Goal: Information Seeking & Learning: Learn about a topic

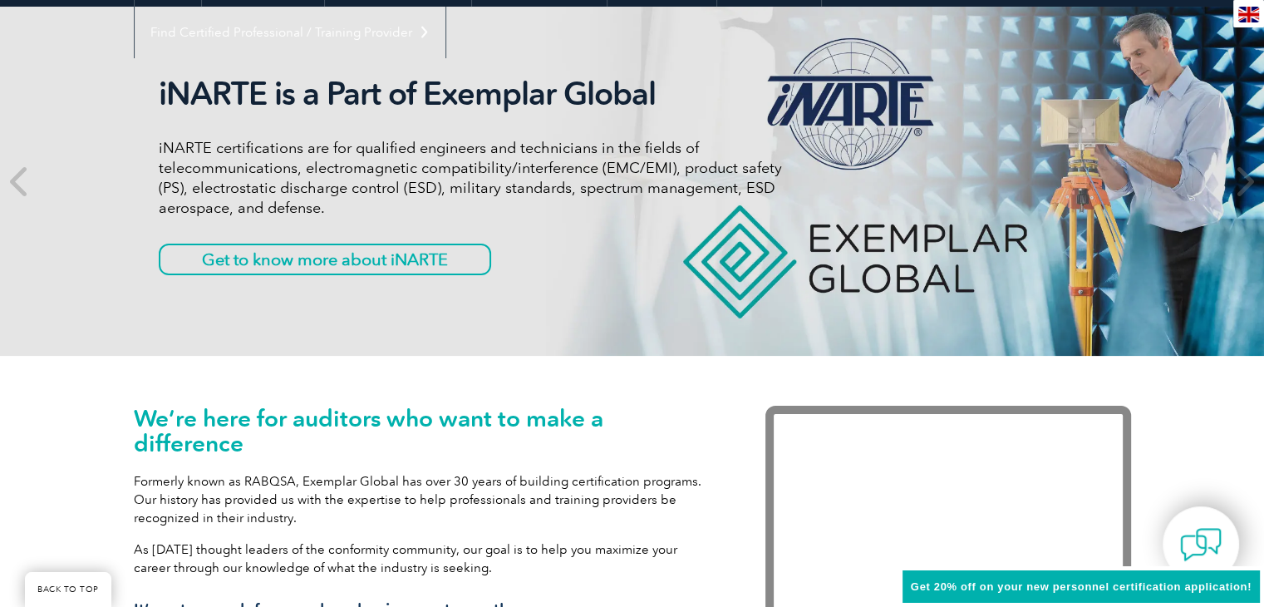
scroll to position [205, 0]
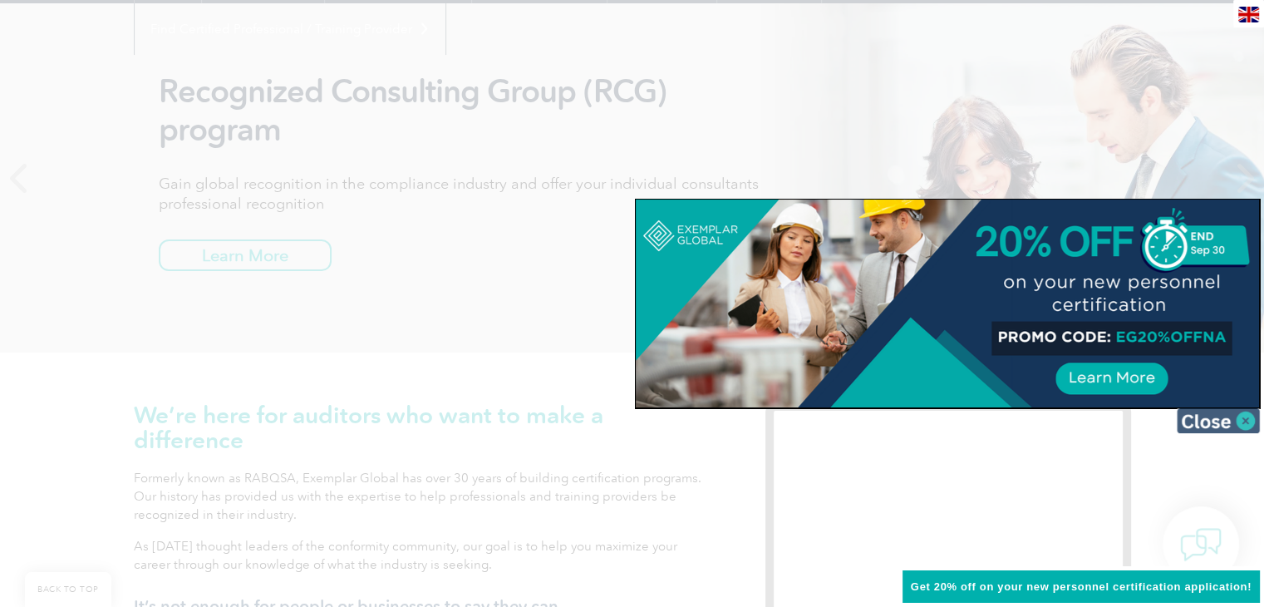
click at [1215, 417] on img at bounding box center [1218, 420] width 83 height 25
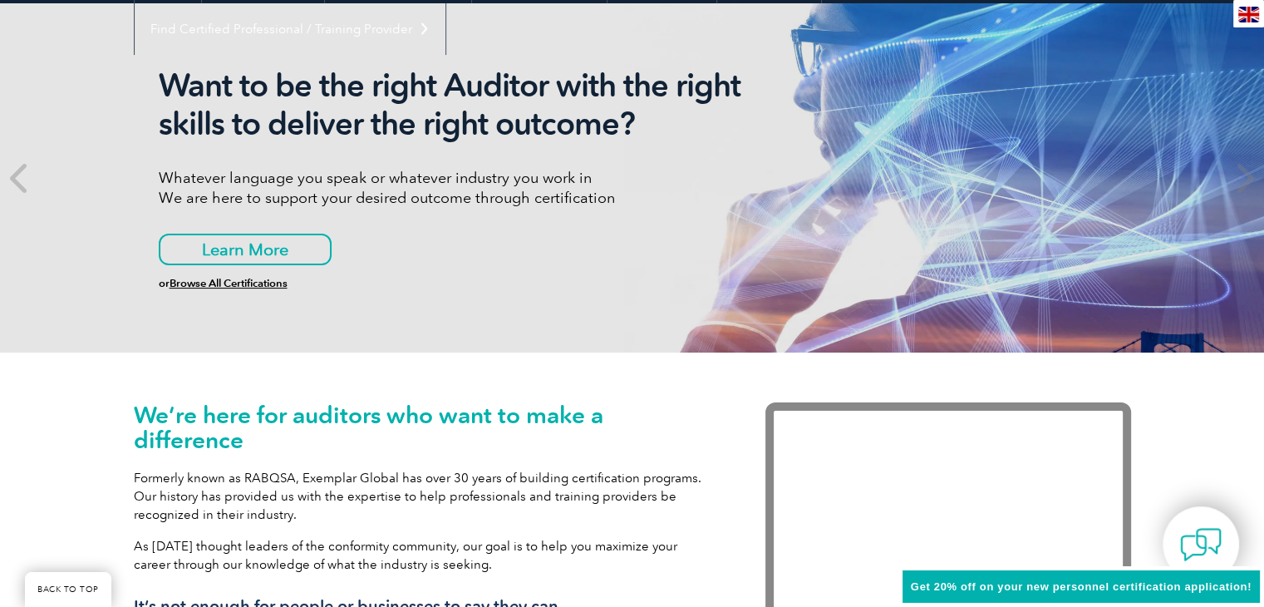
scroll to position [0, 0]
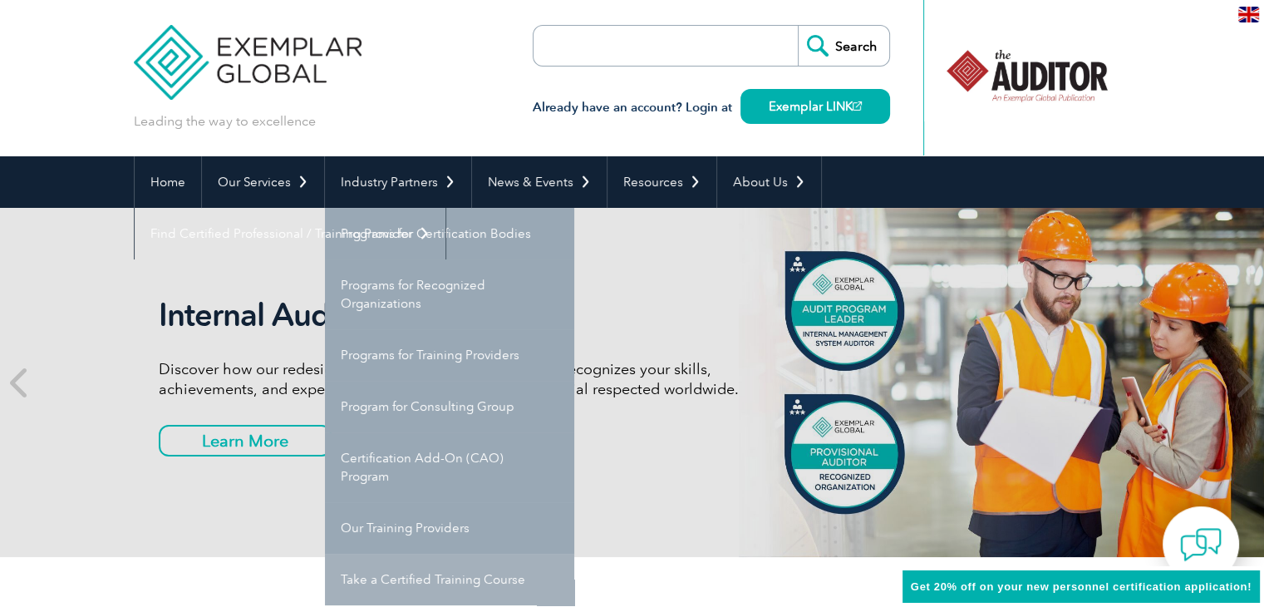
click at [406, 576] on link "Take a Certified Training Course" at bounding box center [449, 580] width 249 height 52
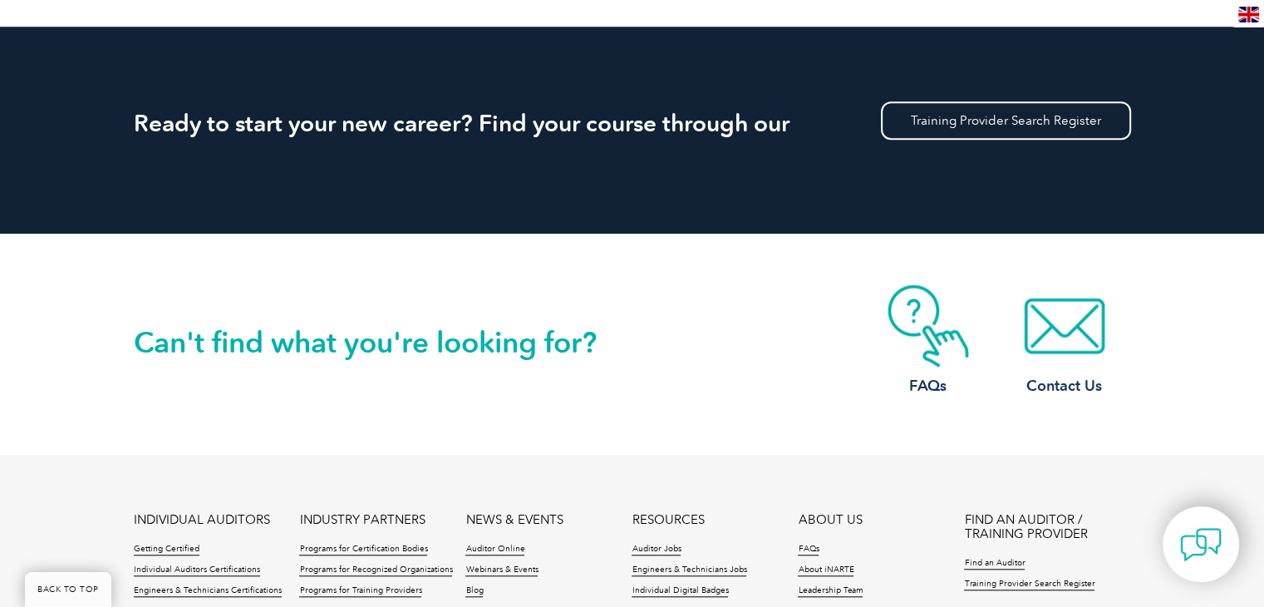
scroll to position [1555, 0]
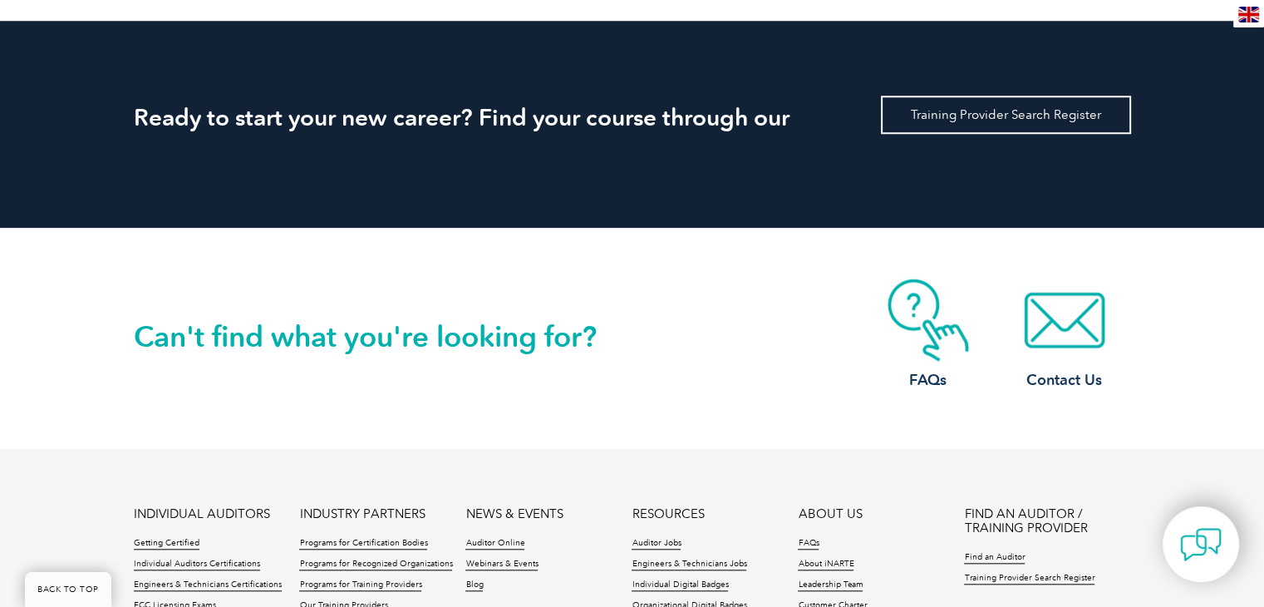
click at [1018, 106] on link "Training Provider Search Register" at bounding box center [1006, 115] width 250 height 38
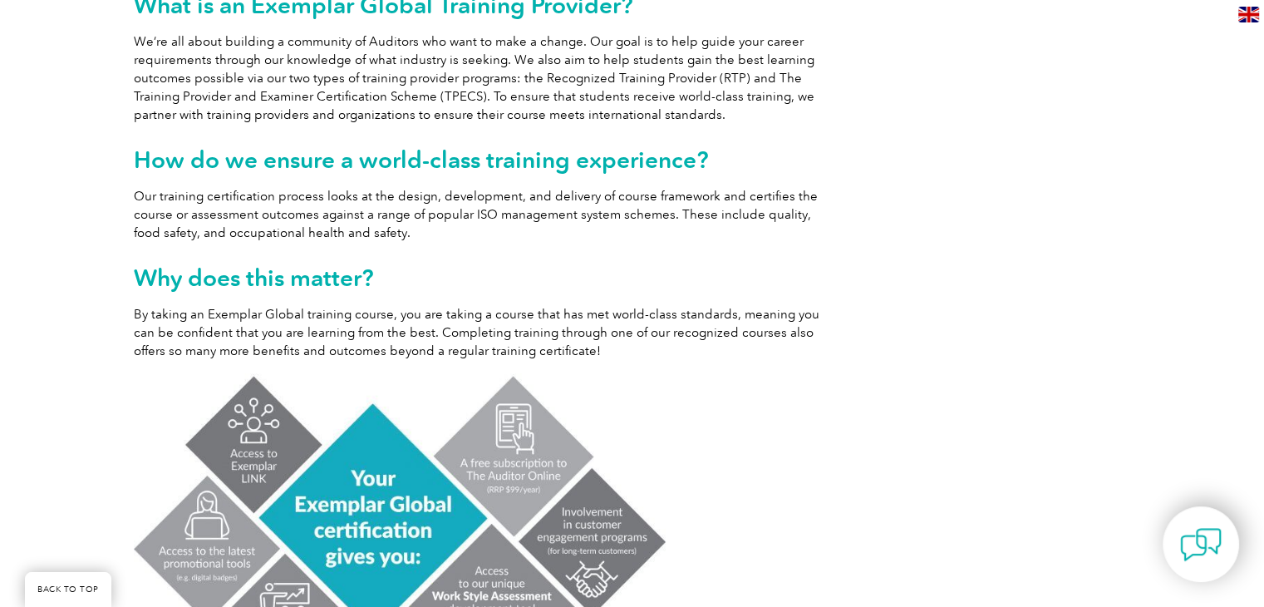
scroll to position [755, 0]
click at [813, 532] on link at bounding box center [483, 536] width 698 height 329
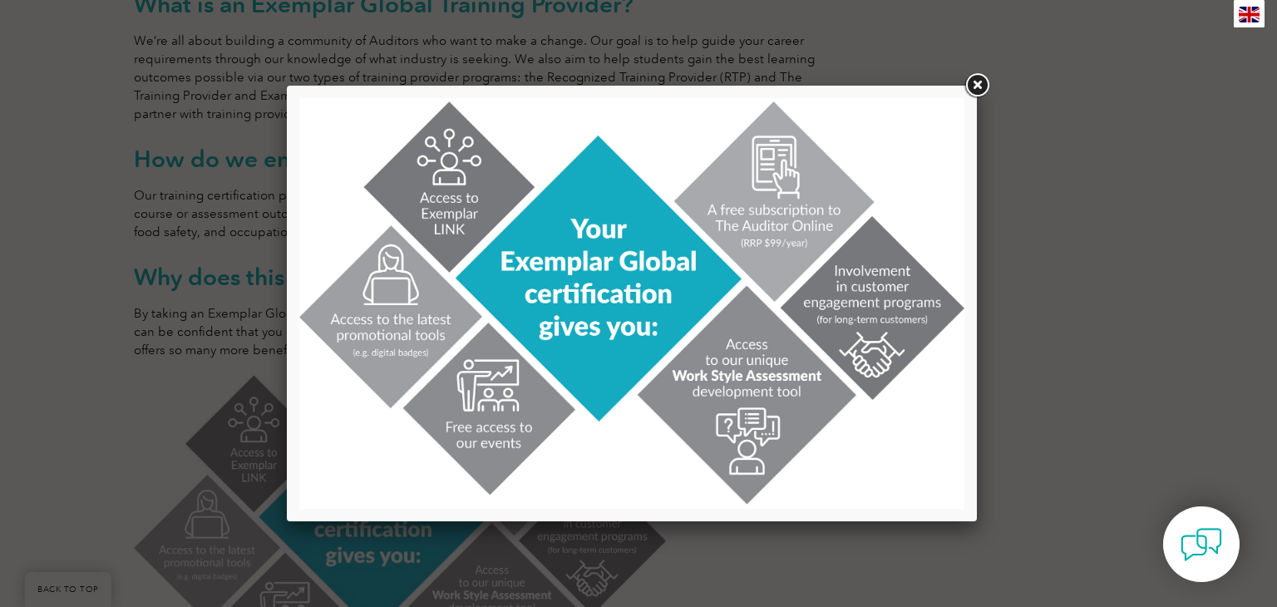
click at [980, 82] on link at bounding box center [977, 86] width 30 height 30
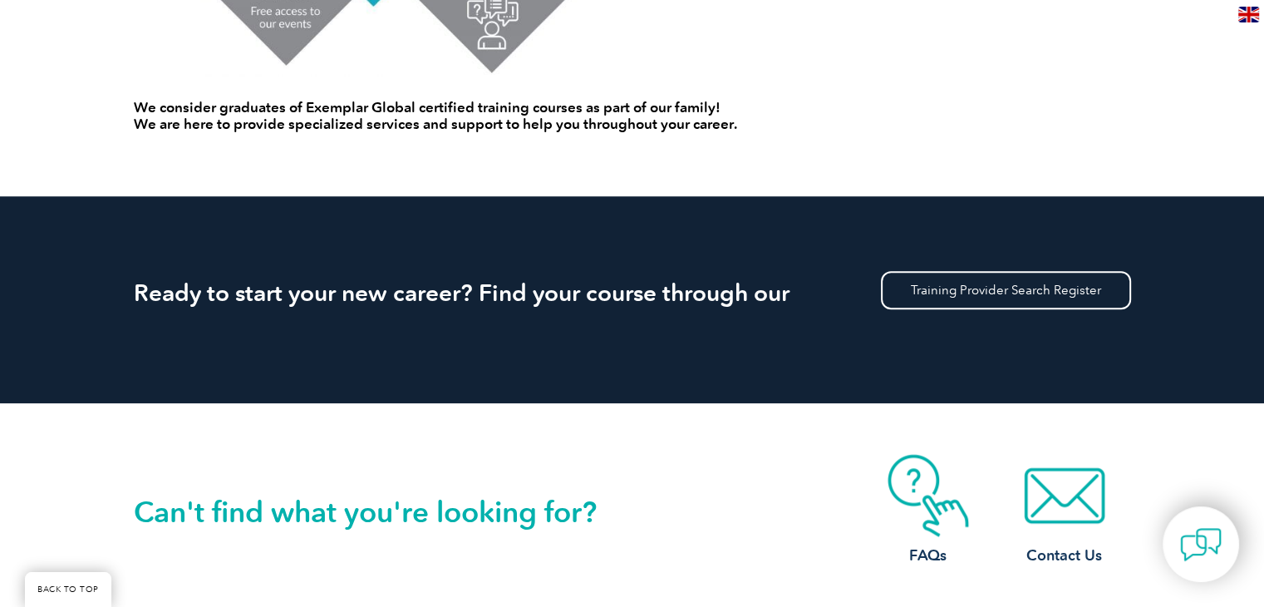
scroll to position [1382, 0]
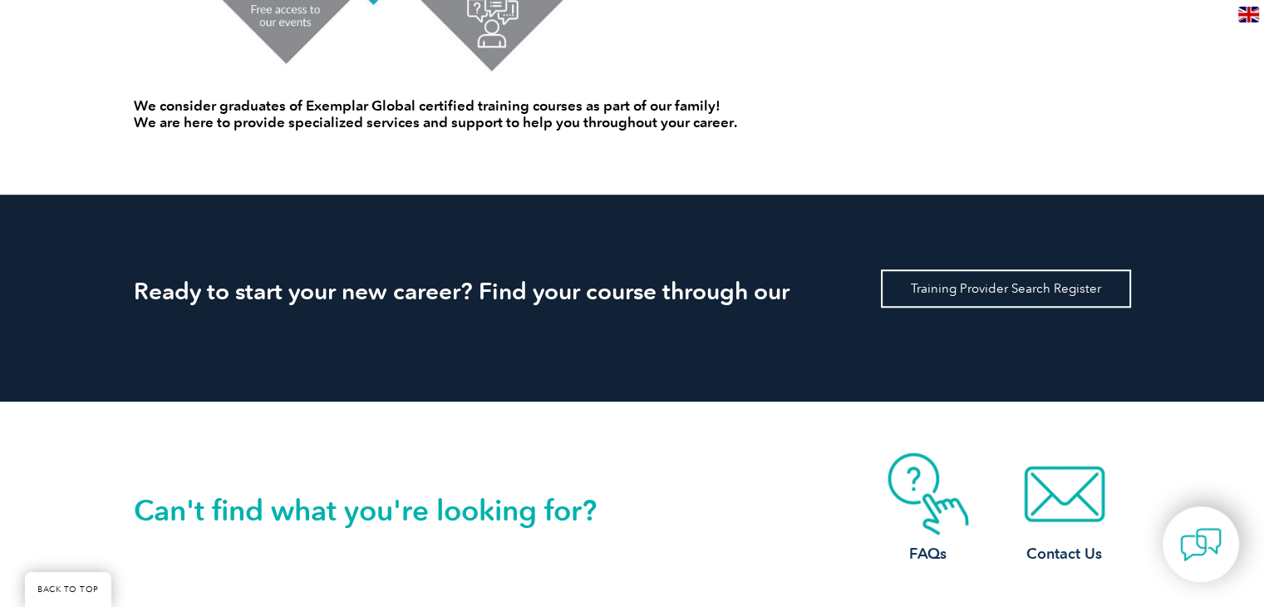
click at [986, 293] on link "Training Provider Search Register" at bounding box center [1006, 288] width 250 height 38
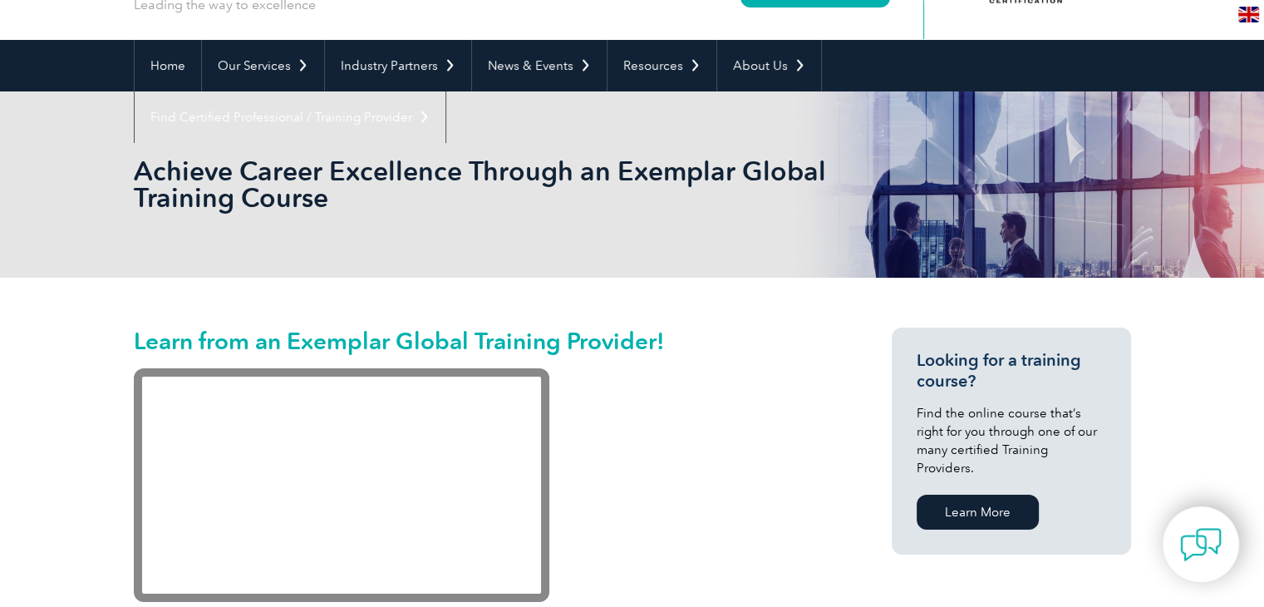
scroll to position [128, 0]
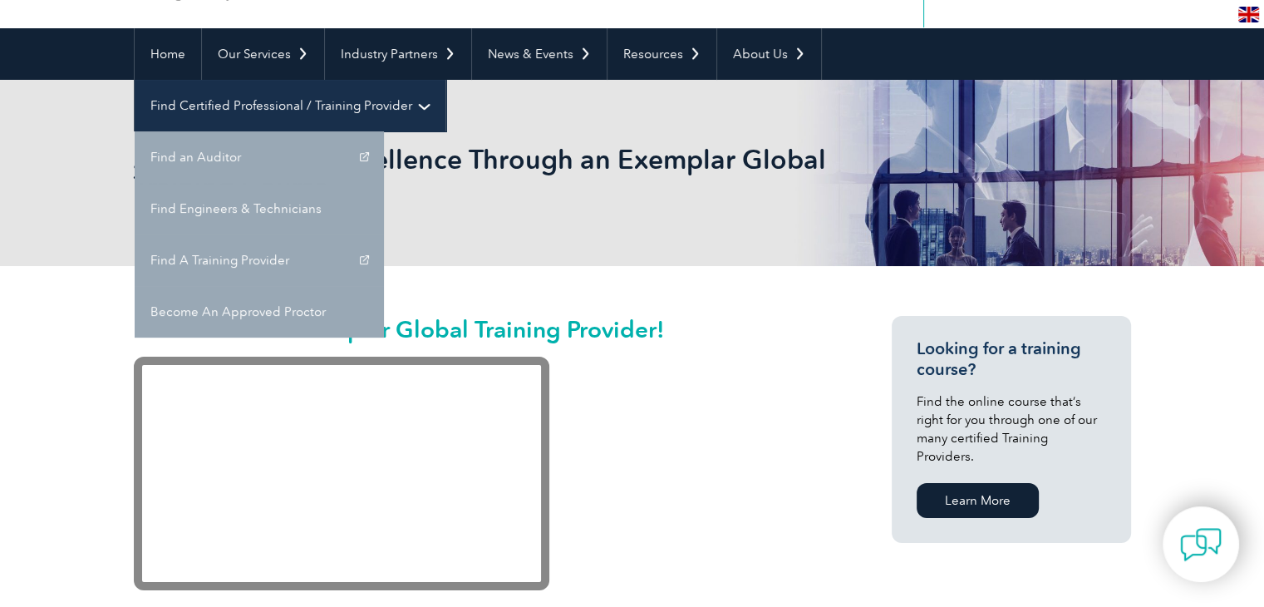
click at [446, 80] on link "Find Certified Professional / Training Provider" at bounding box center [290, 106] width 311 height 52
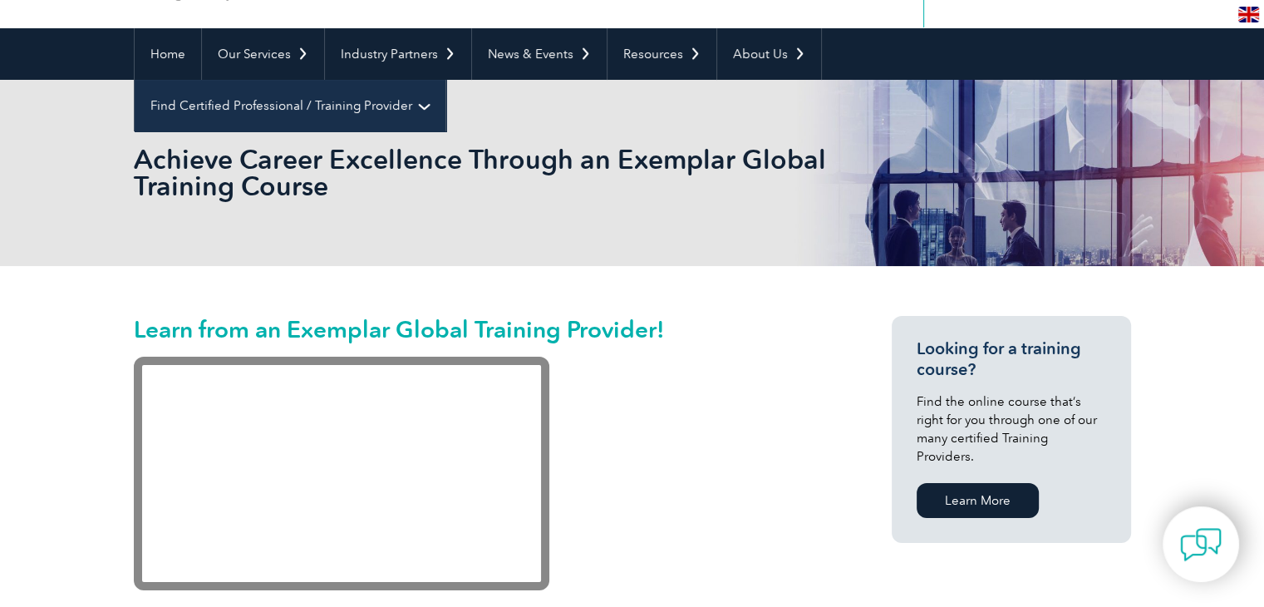
scroll to position [0, 0]
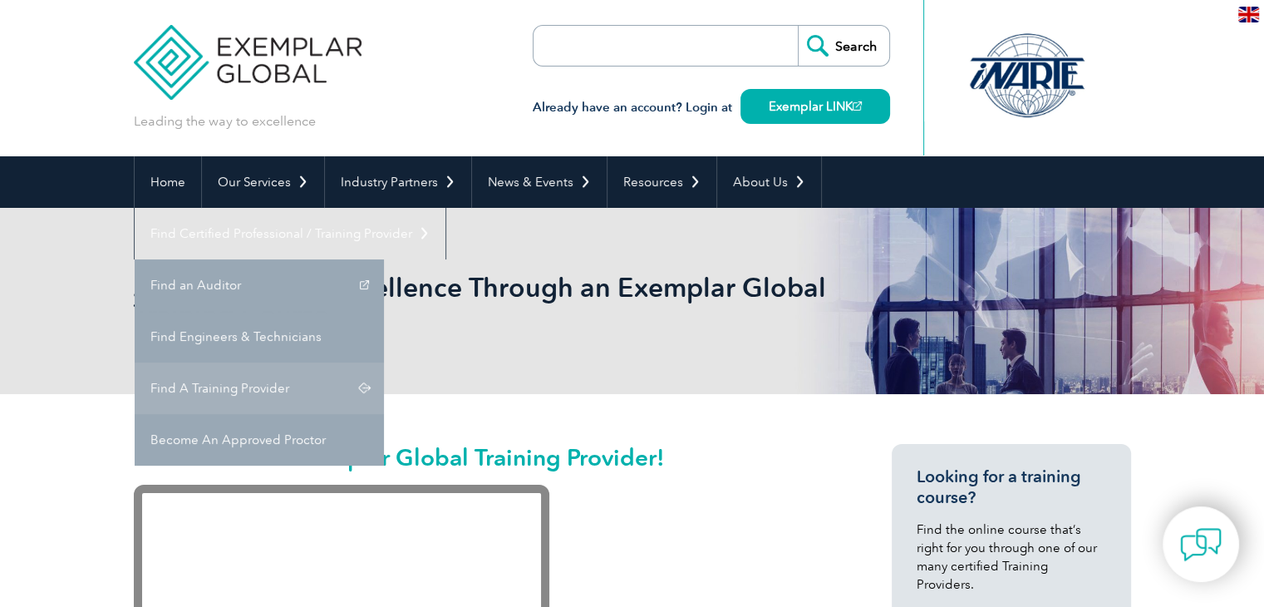
click at [384, 362] on link "Find A Training Provider" at bounding box center [259, 388] width 249 height 52
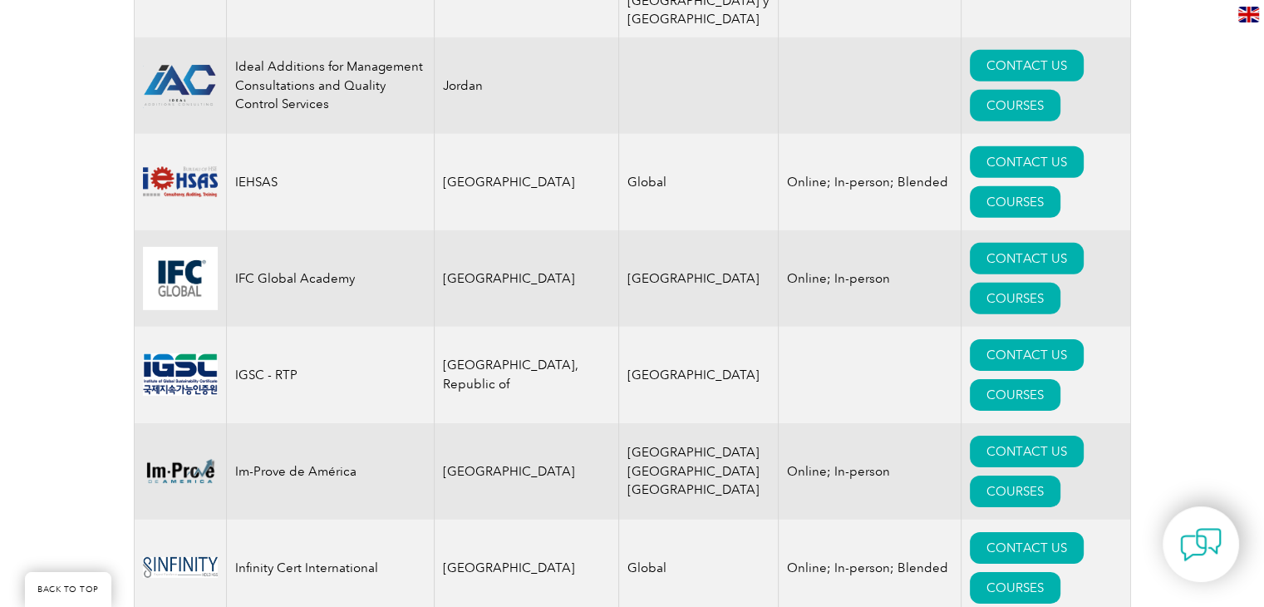
scroll to position [11532, 0]
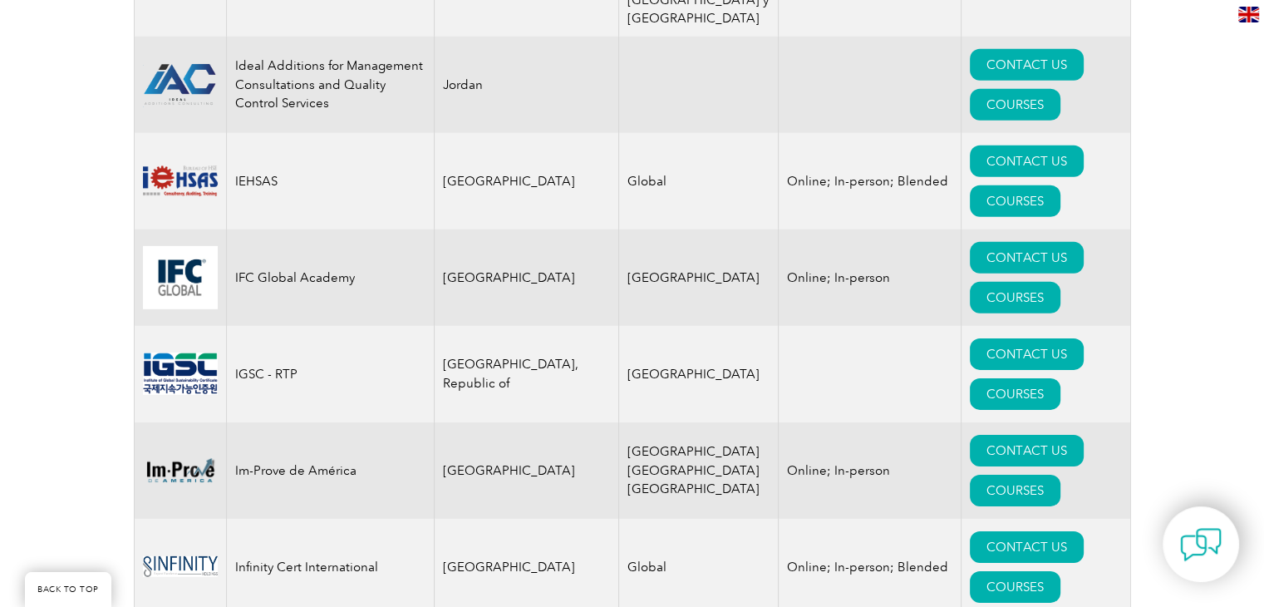
drag, startPoint x: 630, startPoint y: 513, endPoint x: 531, endPoint y: 516, distance: 99.0
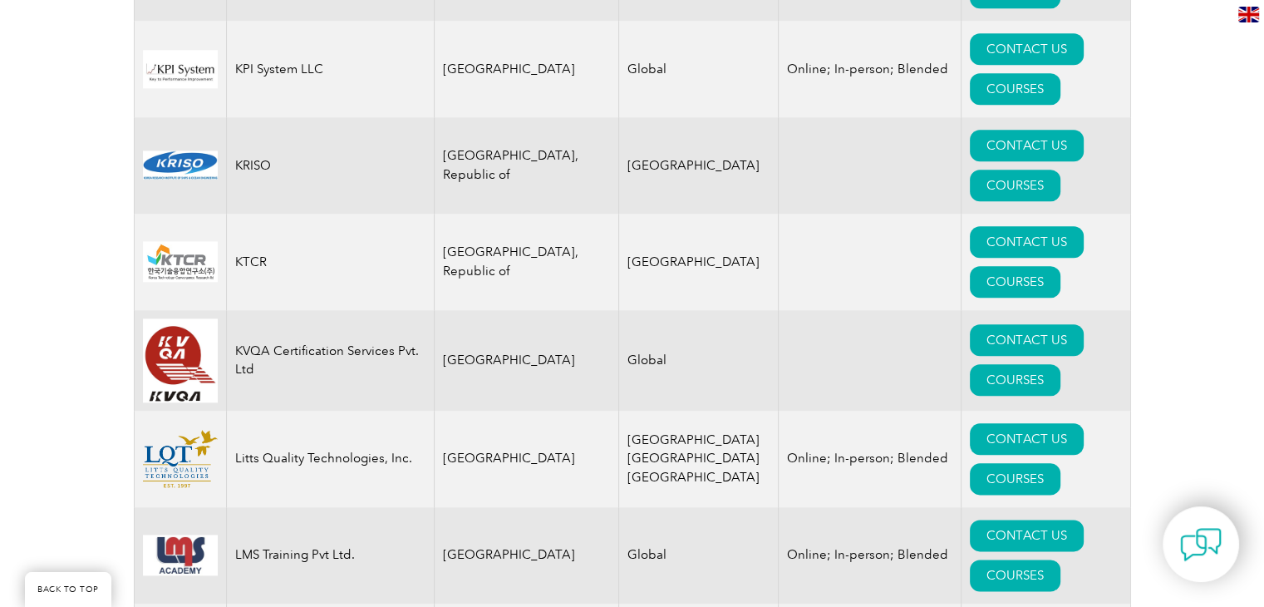
scroll to position [14542, 0]
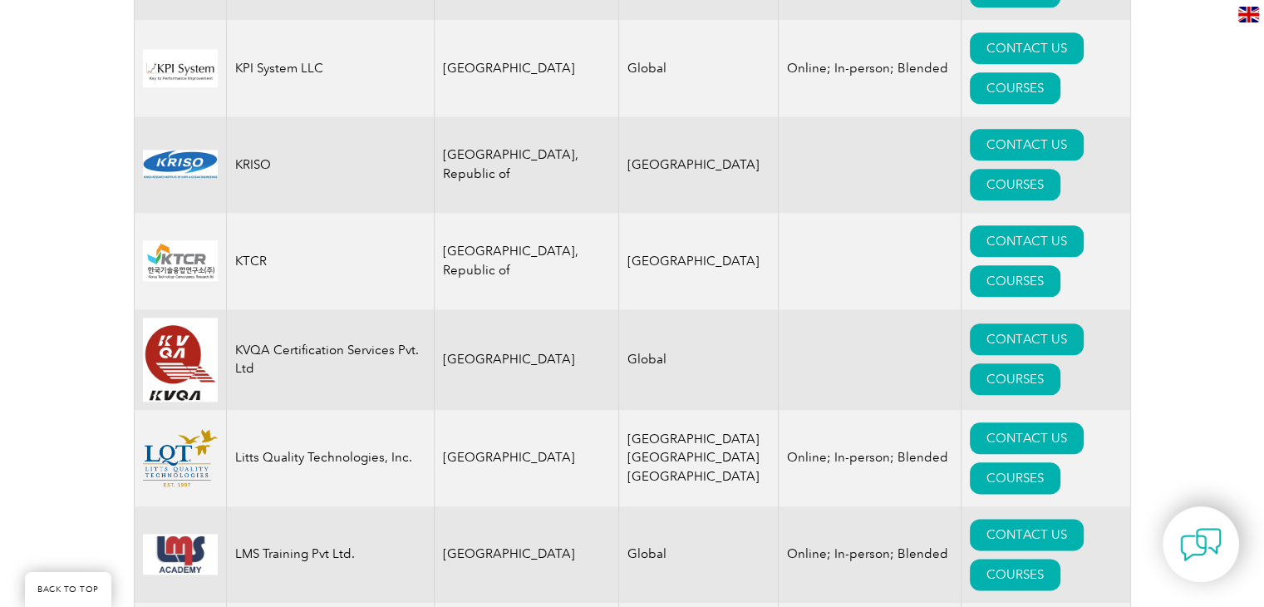
drag, startPoint x: 1049, startPoint y: 527, endPoint x: 722, endPoint y: 555, distance: 328.8
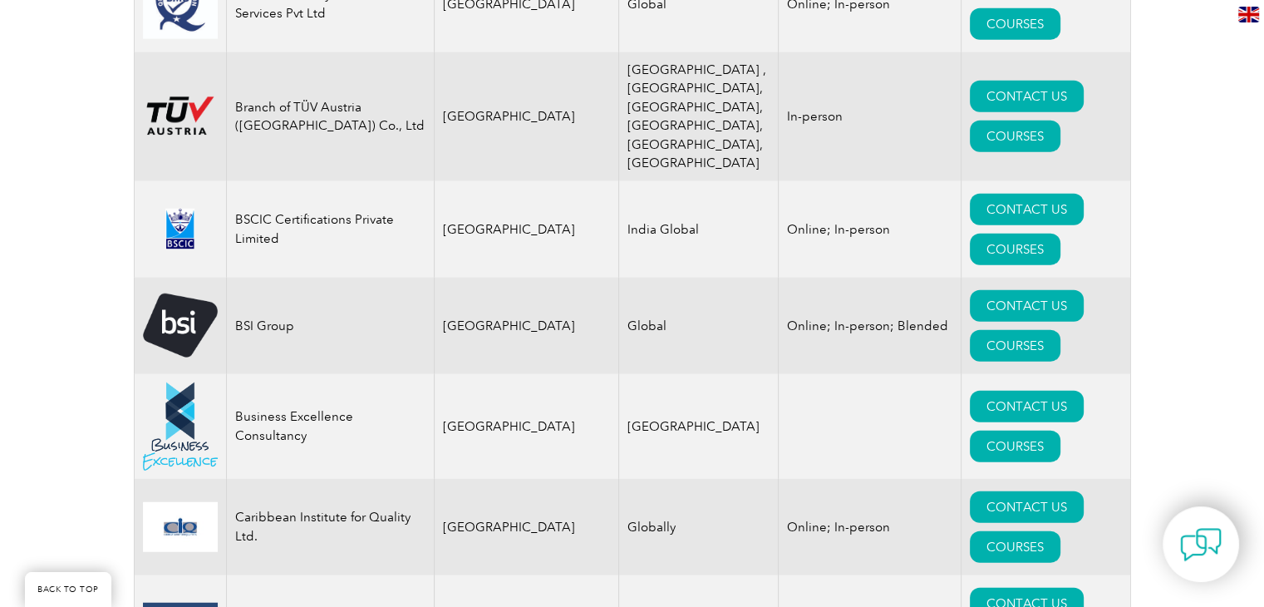
scroll to position [4030, 0]
